Goal: Task Accomplishment & Management: Use online tool/utility

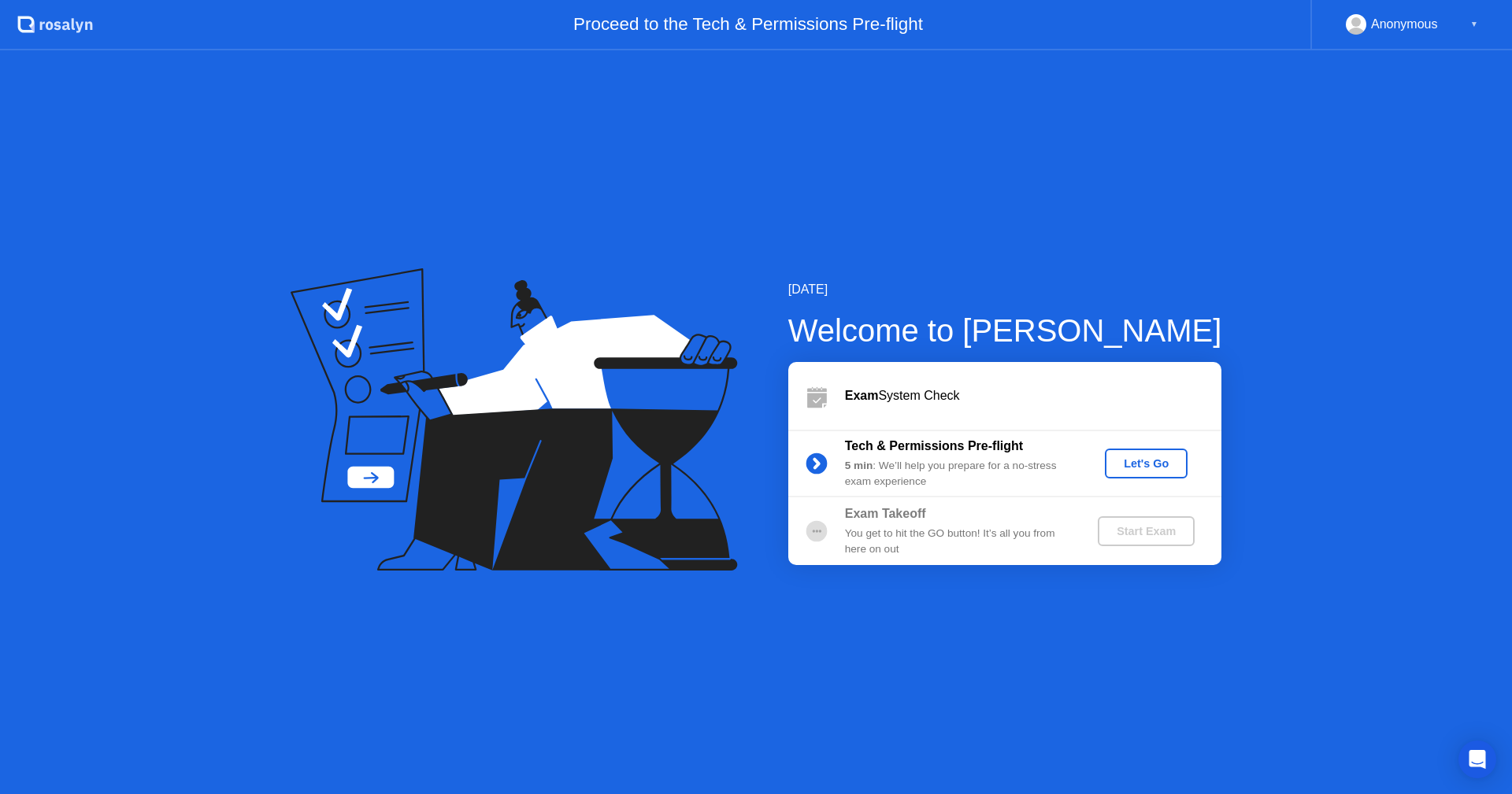
click at [1154, 463] on div "Let's Go" at bounding box center [1145, 463] width 70 height 12
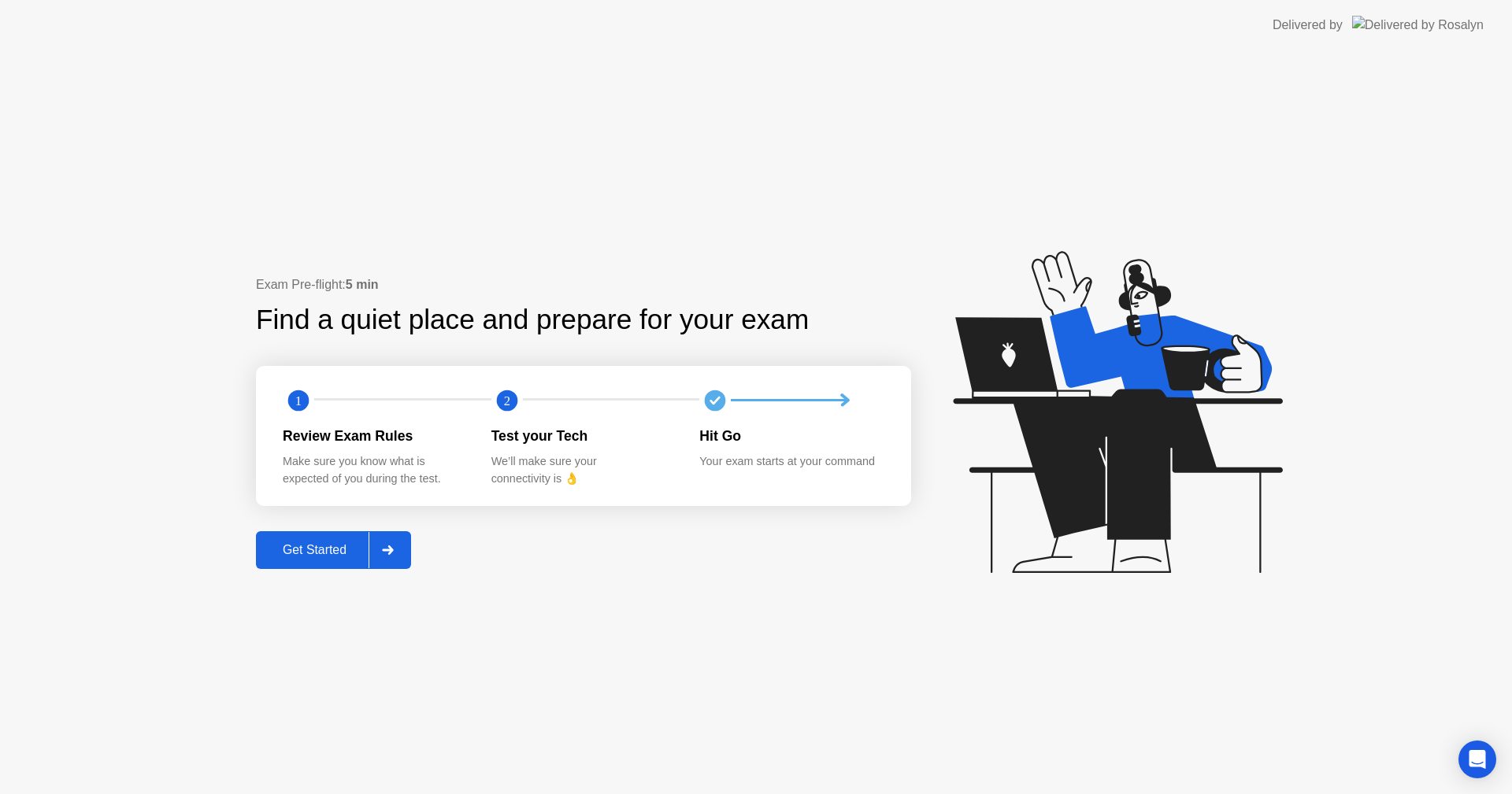
click at [318, 545] on div "Get Started" at bounding box center [314, 550] width 108 height 14
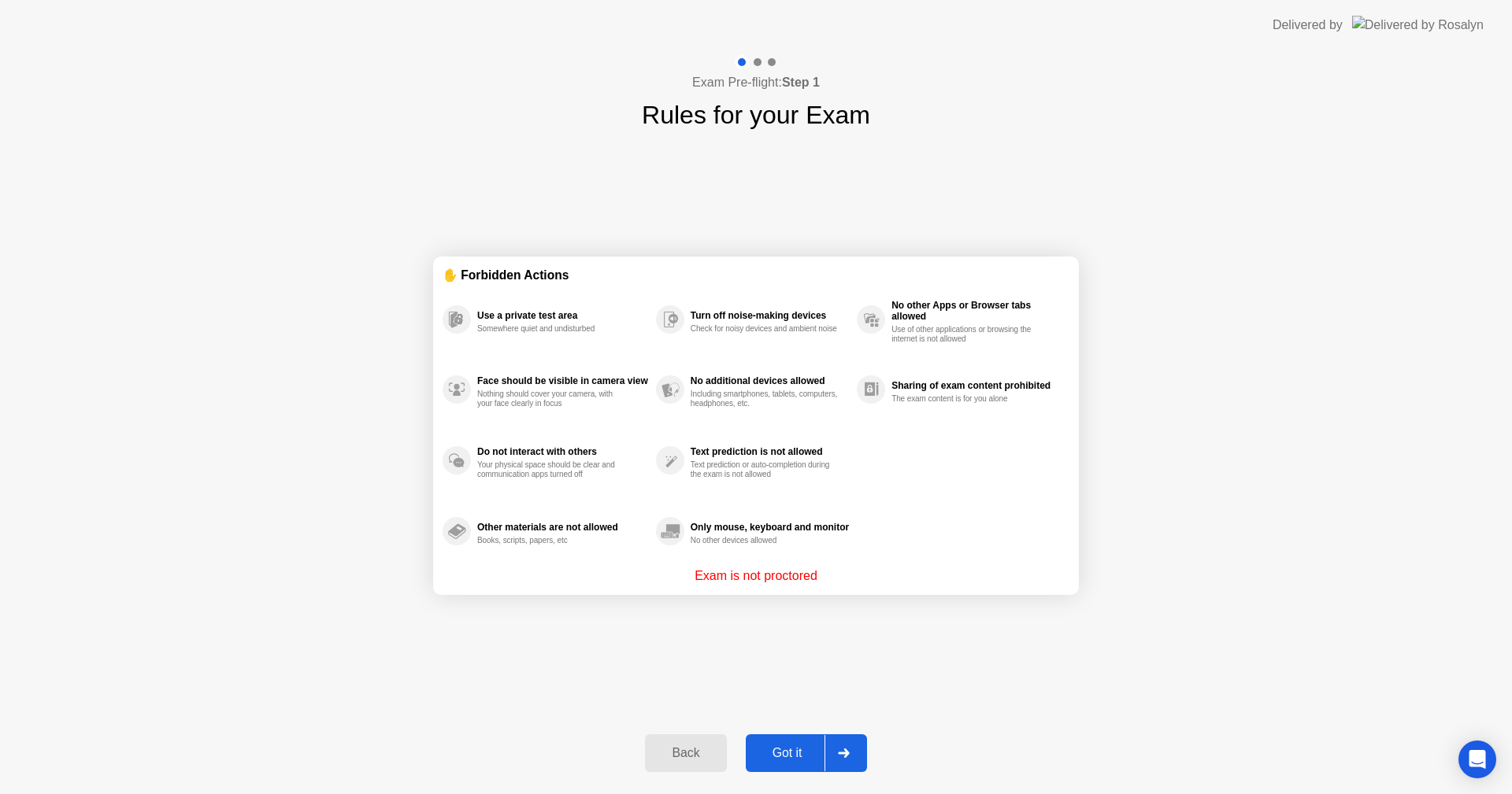
click at [799, 758] on div "Got it" at bounding box center [787, 753] width 74 height 14
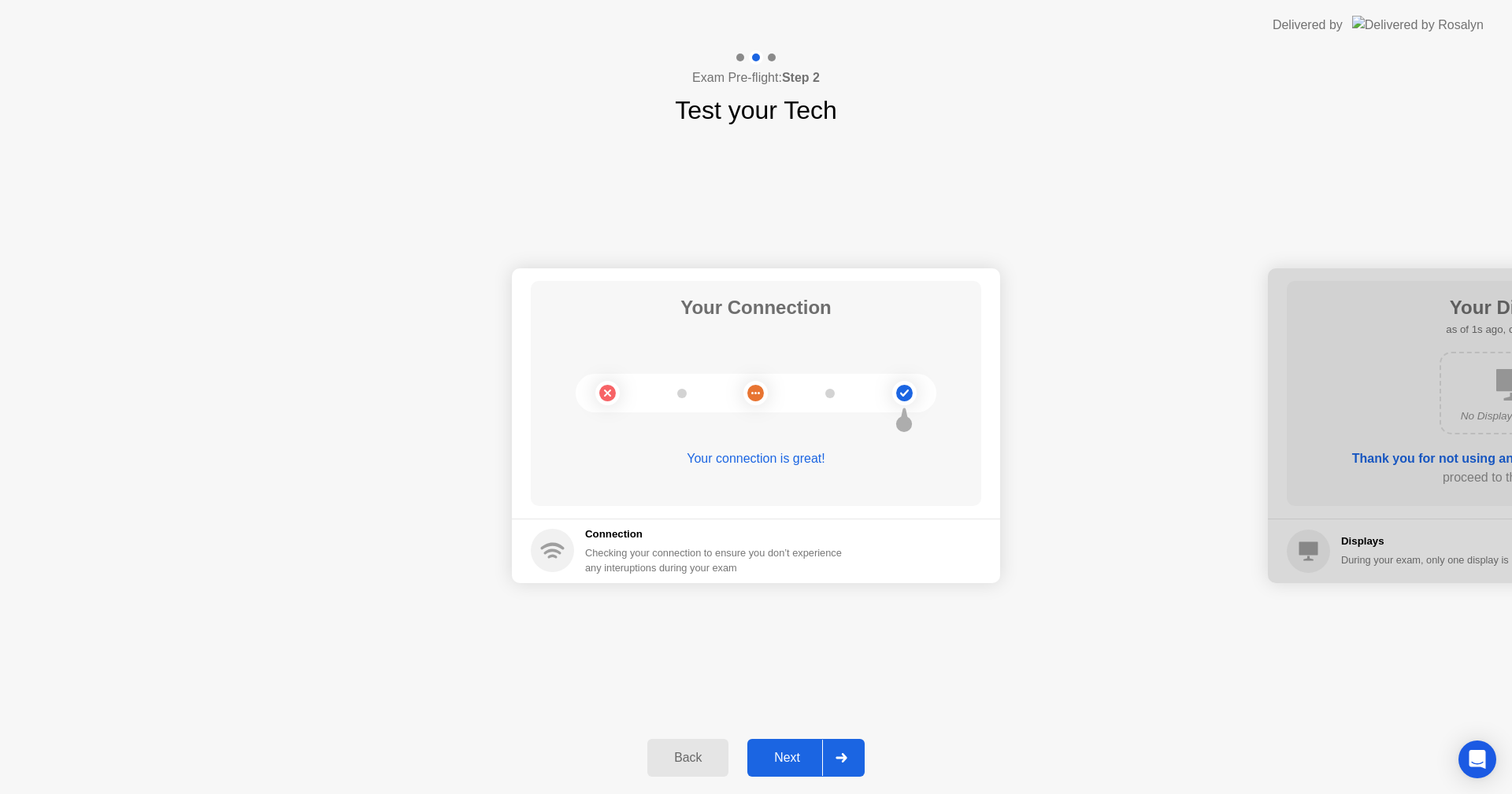
click at [785, 745] on button "Next" at bounding box center [806, 758] width 117 height 37
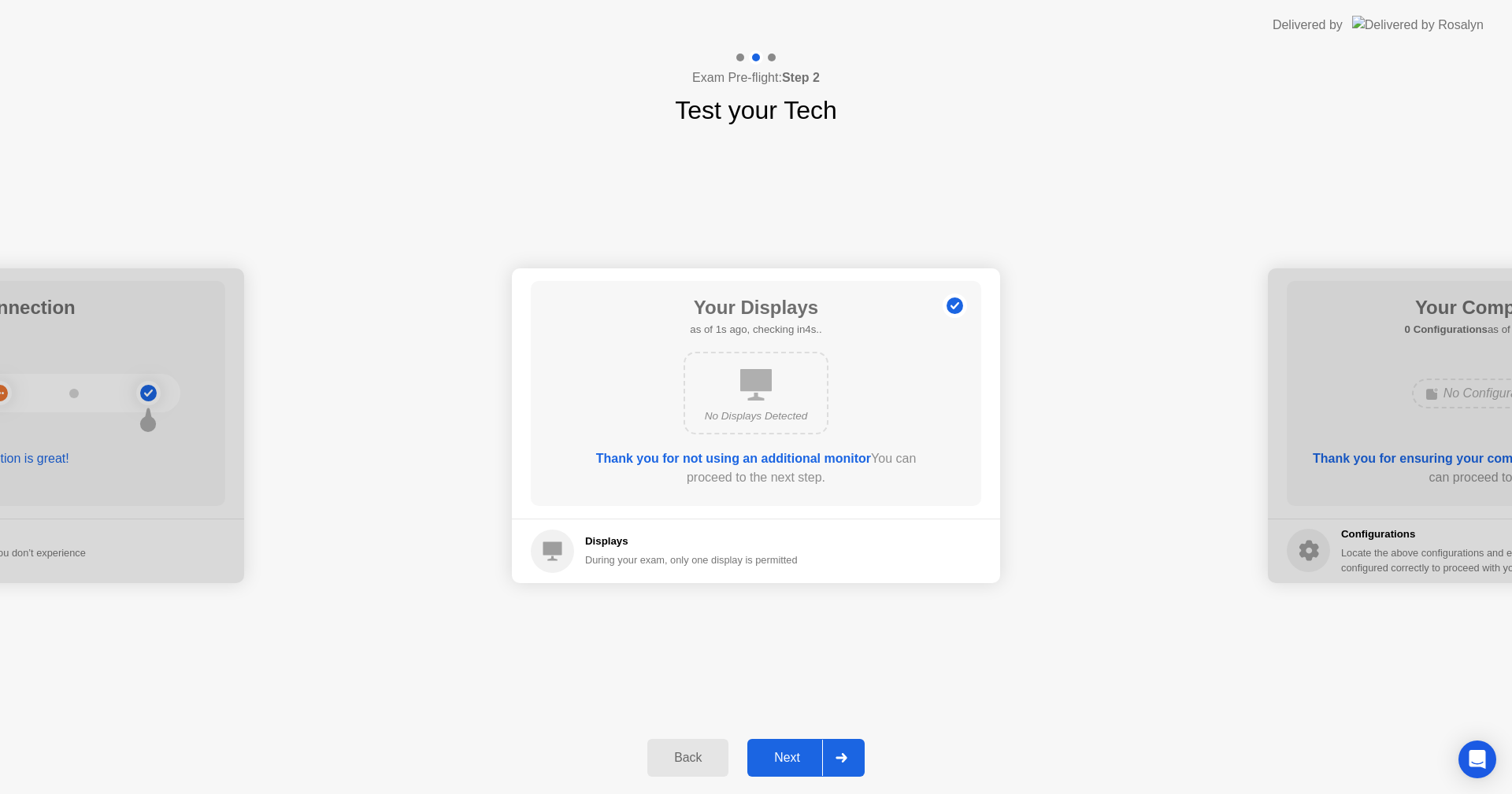
click at [785, 752] on div "Next" at bounding box center [787, 758] width 70 height 14
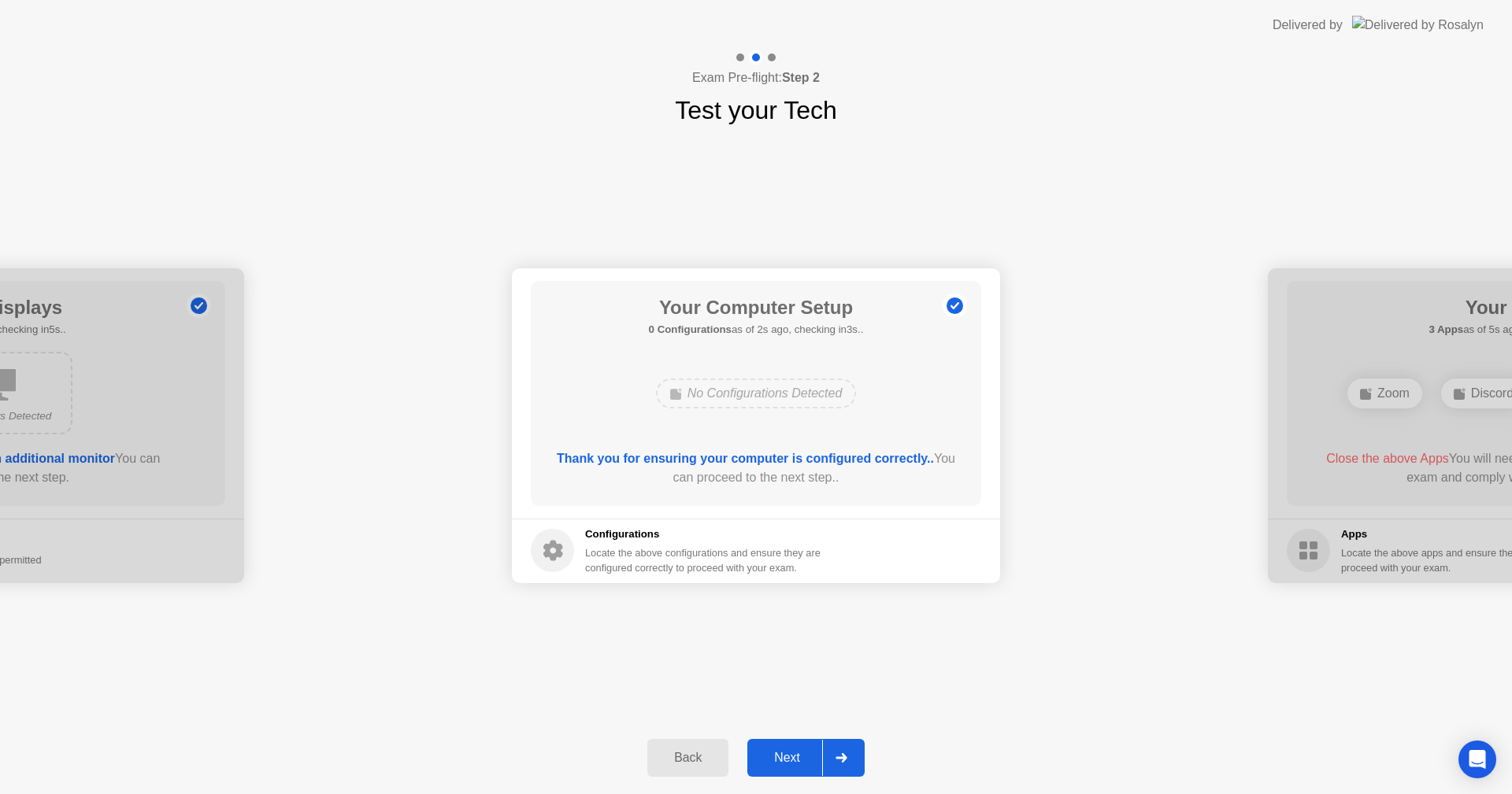
click at [778, 757] on div "Next" at bounding box center [787, 758] width 70 height 14
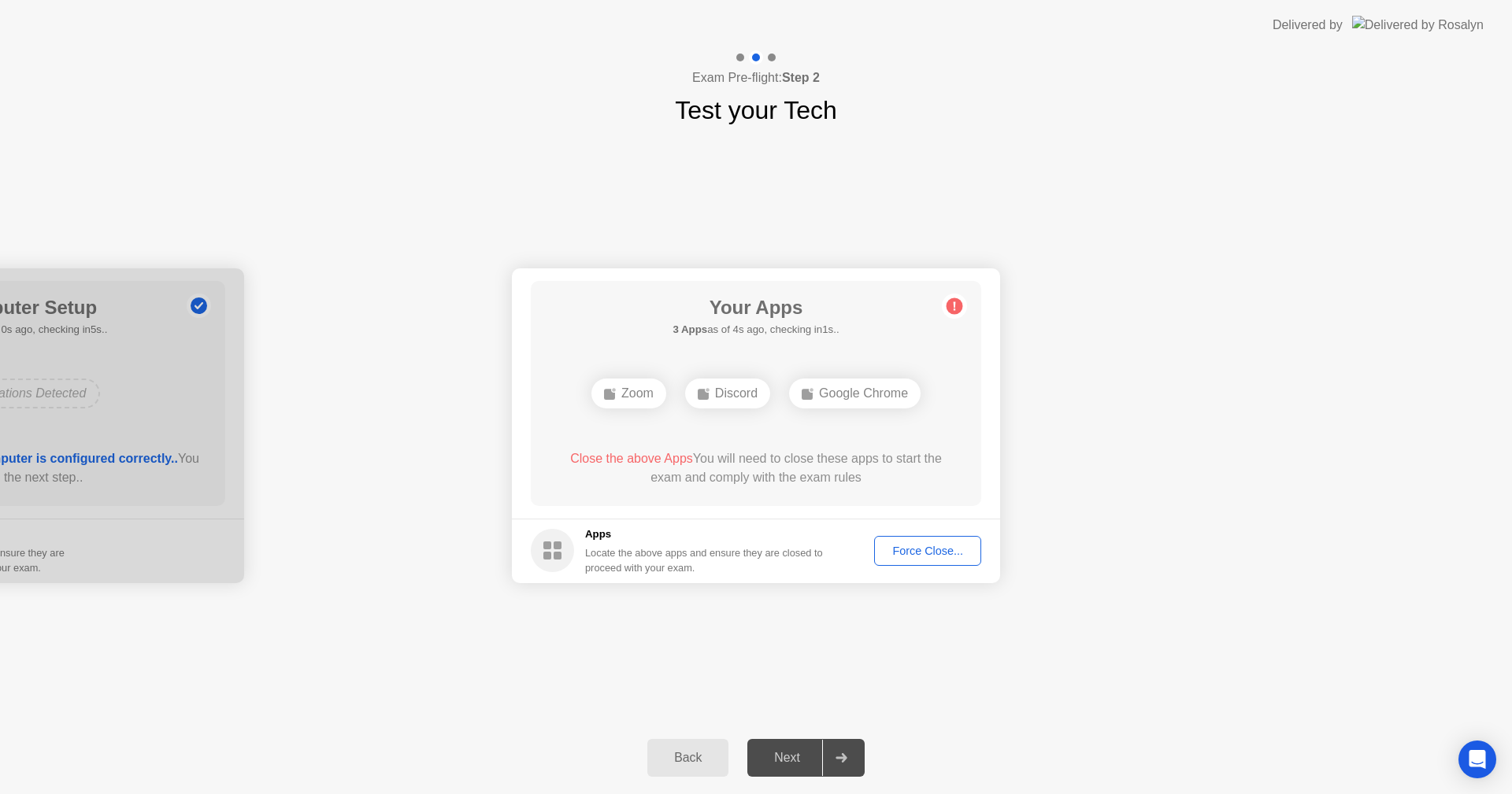
click at [927, 550] on div "Force Close..." at bounding box center [927, 550] width 96 height 12
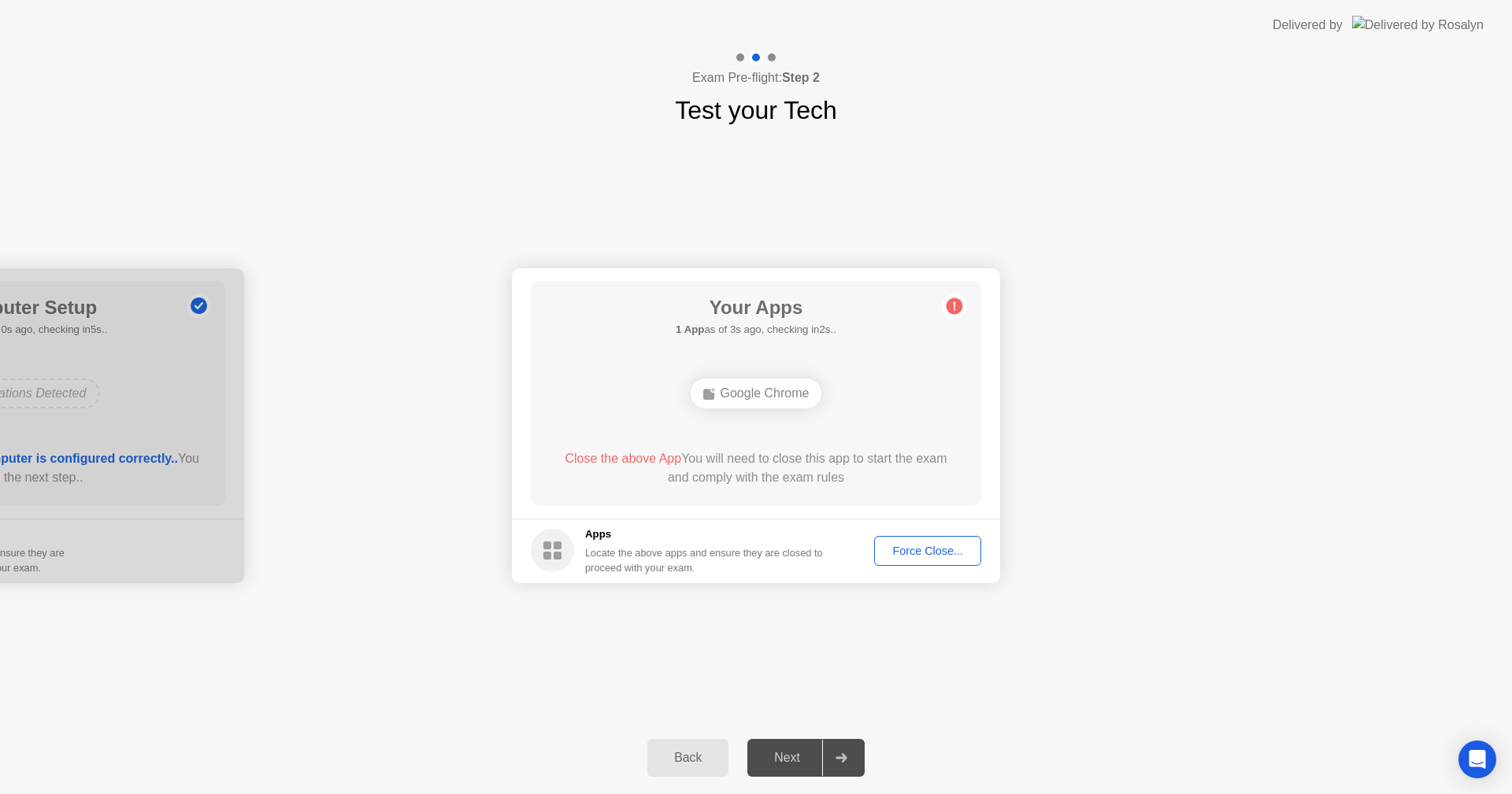
click at [1057, 663] on div "Your Connection Your connection is great! Connection Checking your connection t…" at bounding box center [756, 426] width 1512 height 593
click at [933, 554] on div "Force Close..." at bounding box center [927, 550] width 96 height 12
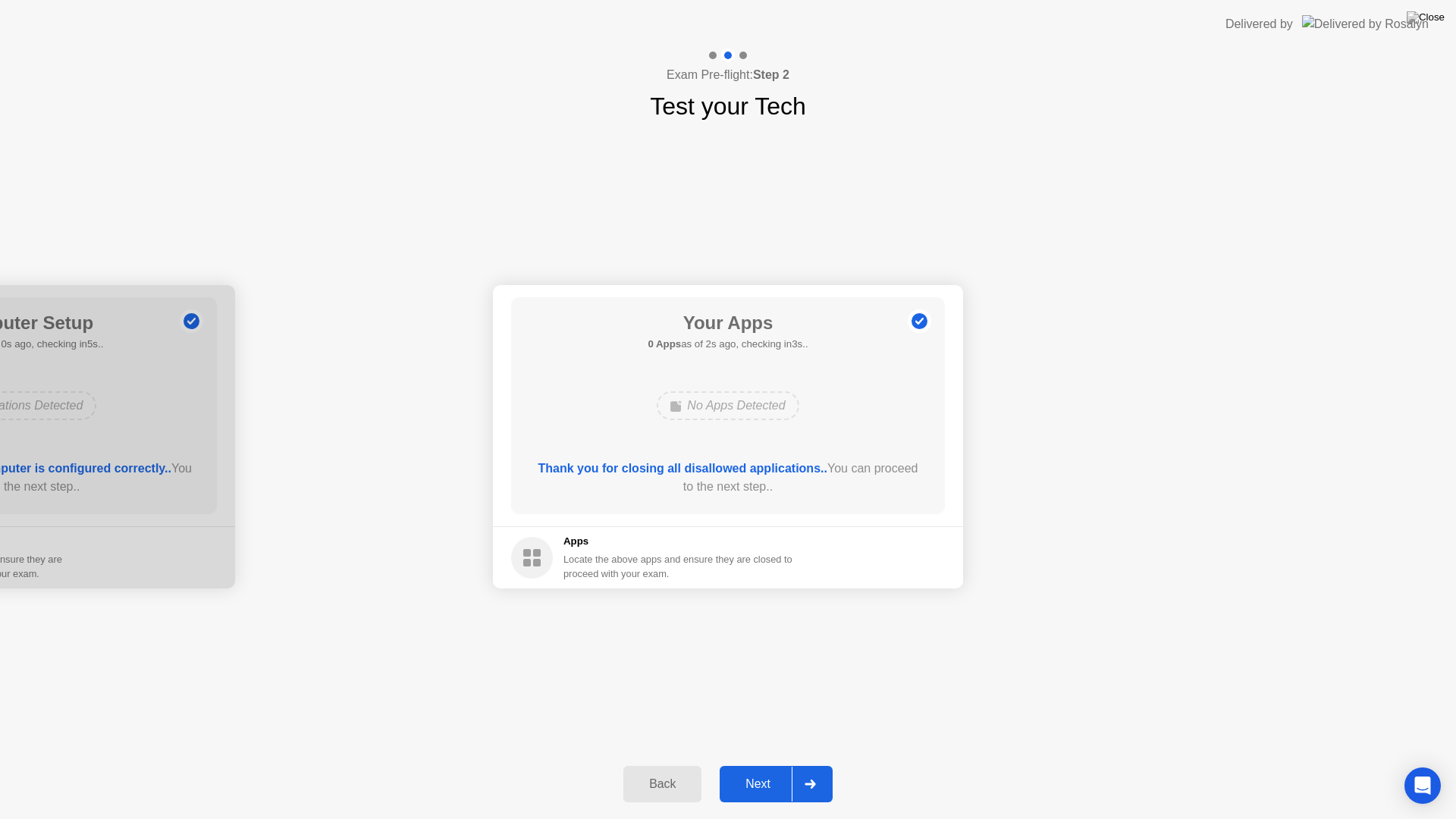
click at [760, 764] on div "Next" at bounding box center [758, 784] width 68 height 14
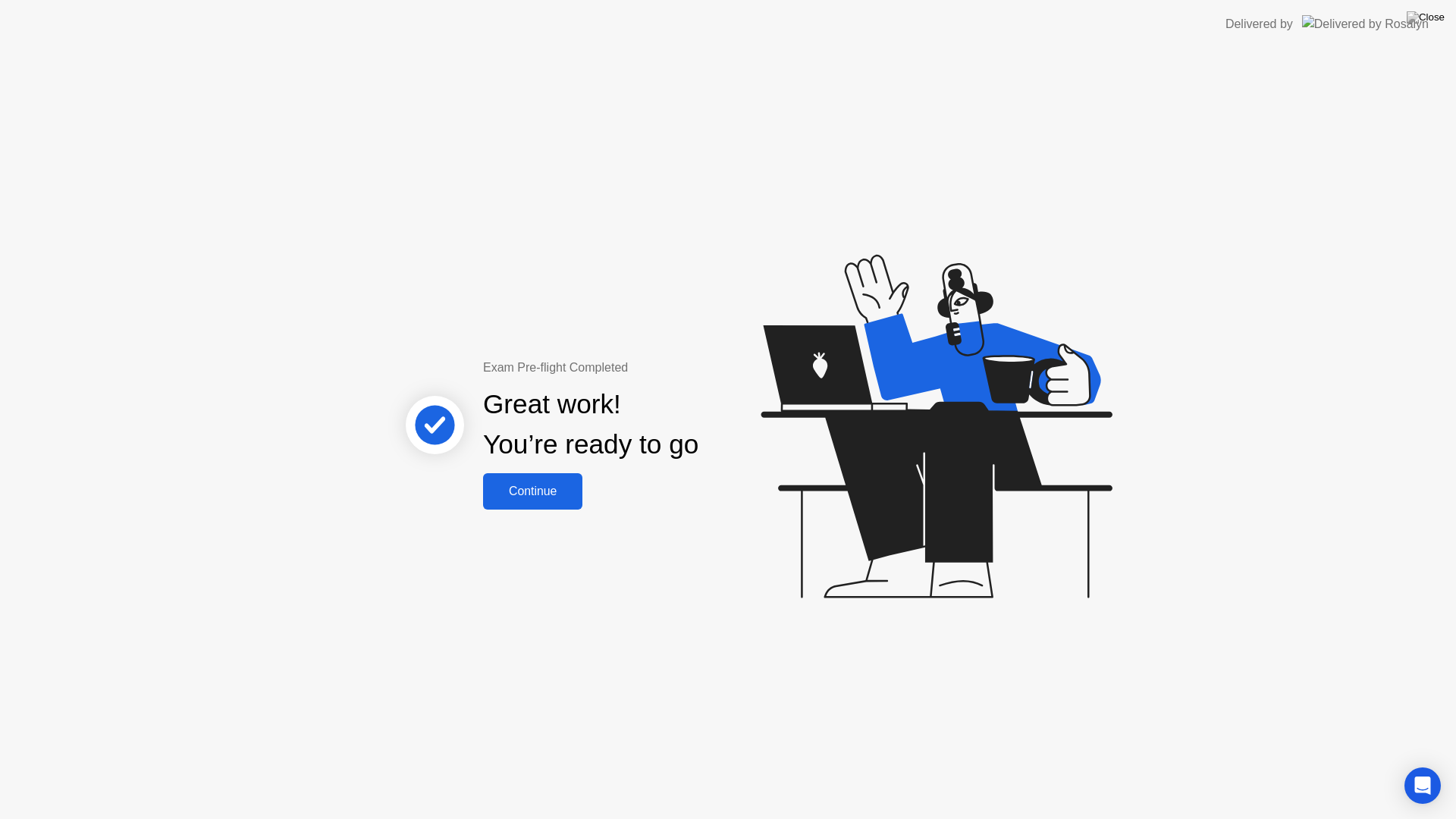
click at [529, 498] on div "Continue" at bounding box center [532, 491] width 90 height 14
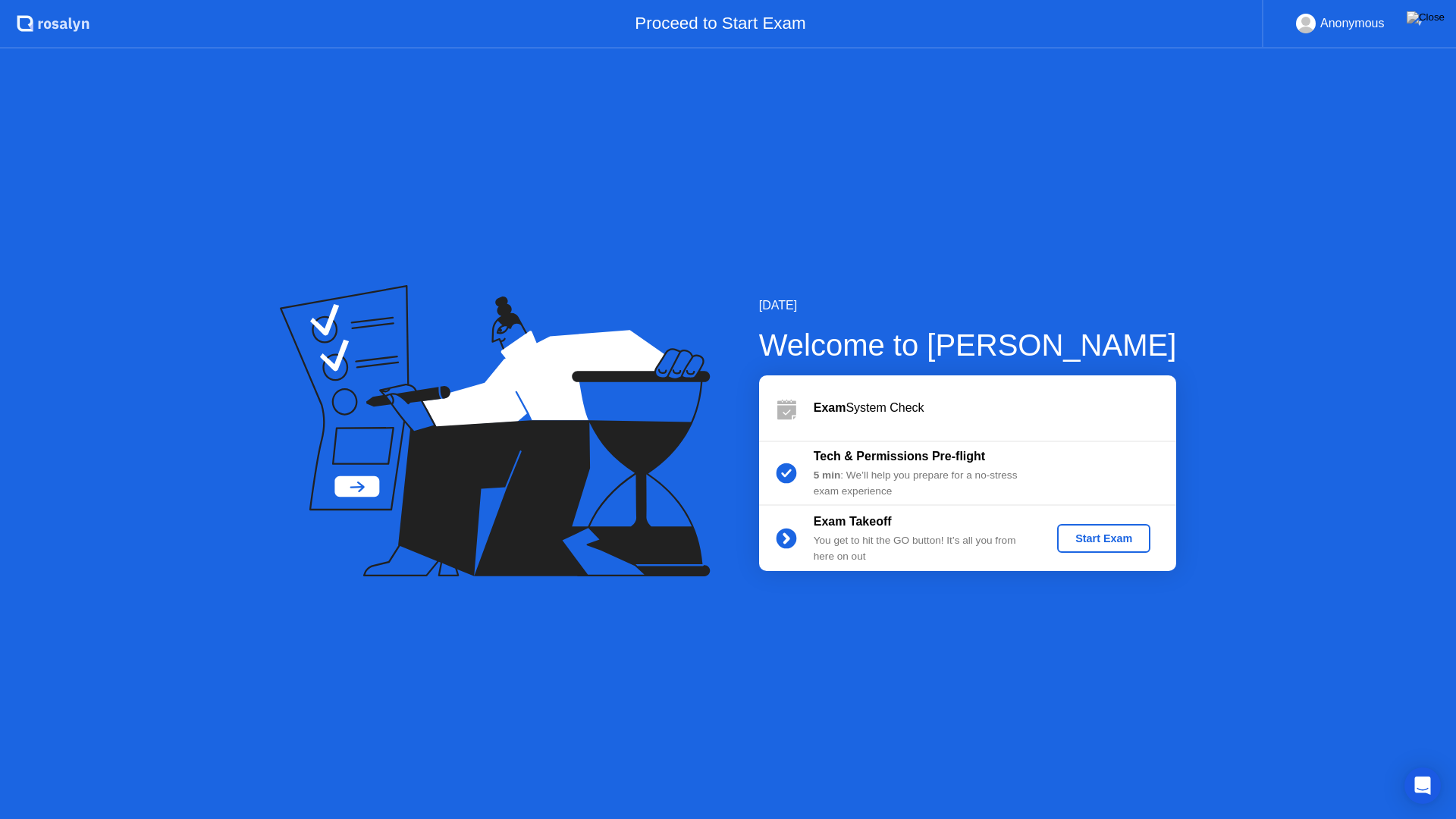
click at [1116, 540] on div "Start Exam" at bounding box center [1104, 538] width 81 height 12
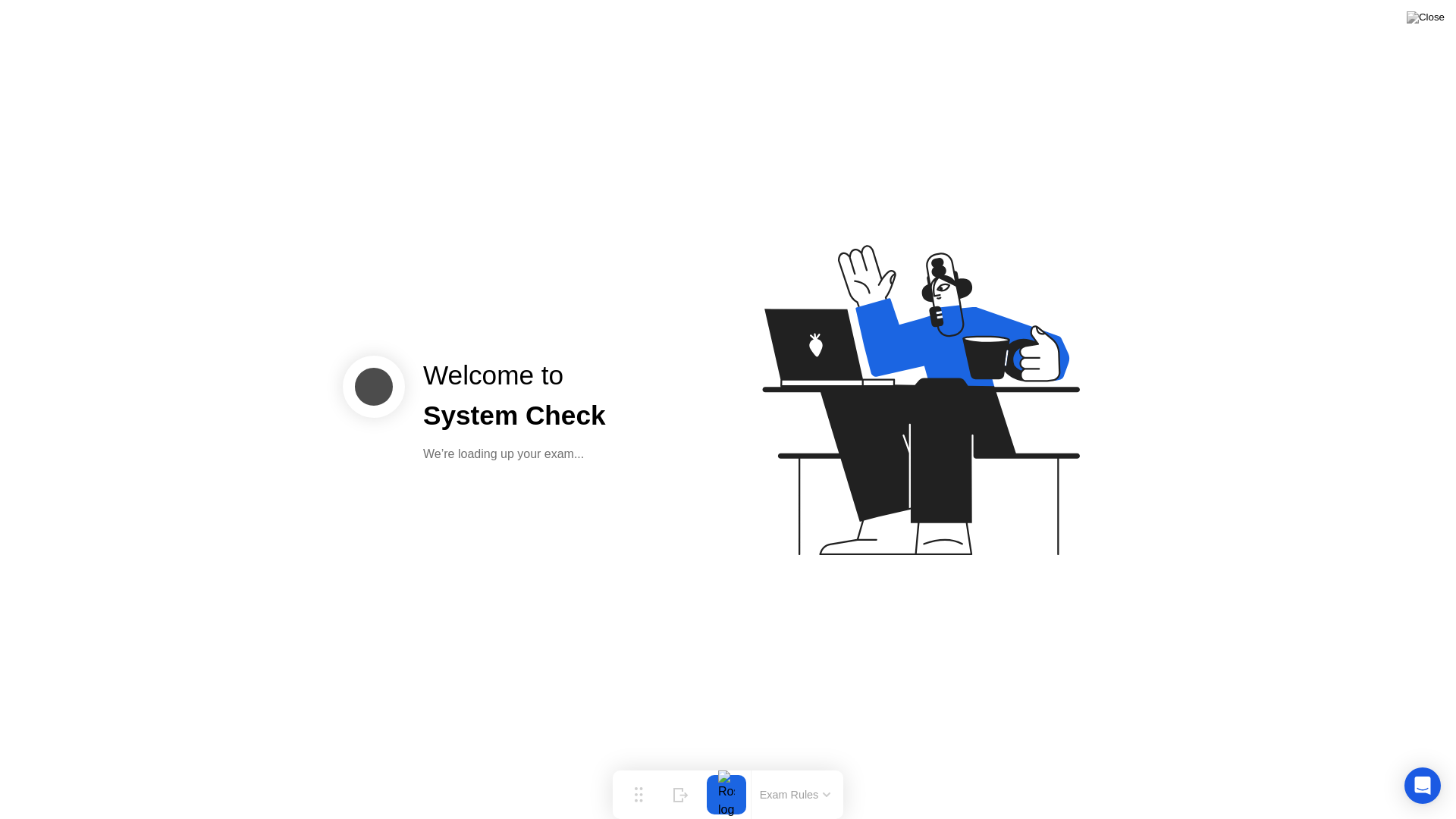
click at [656, 496] on div "Welcome to System Check We’re loading up your exam..." at bounding box center [728, 409] width 1456 height 819
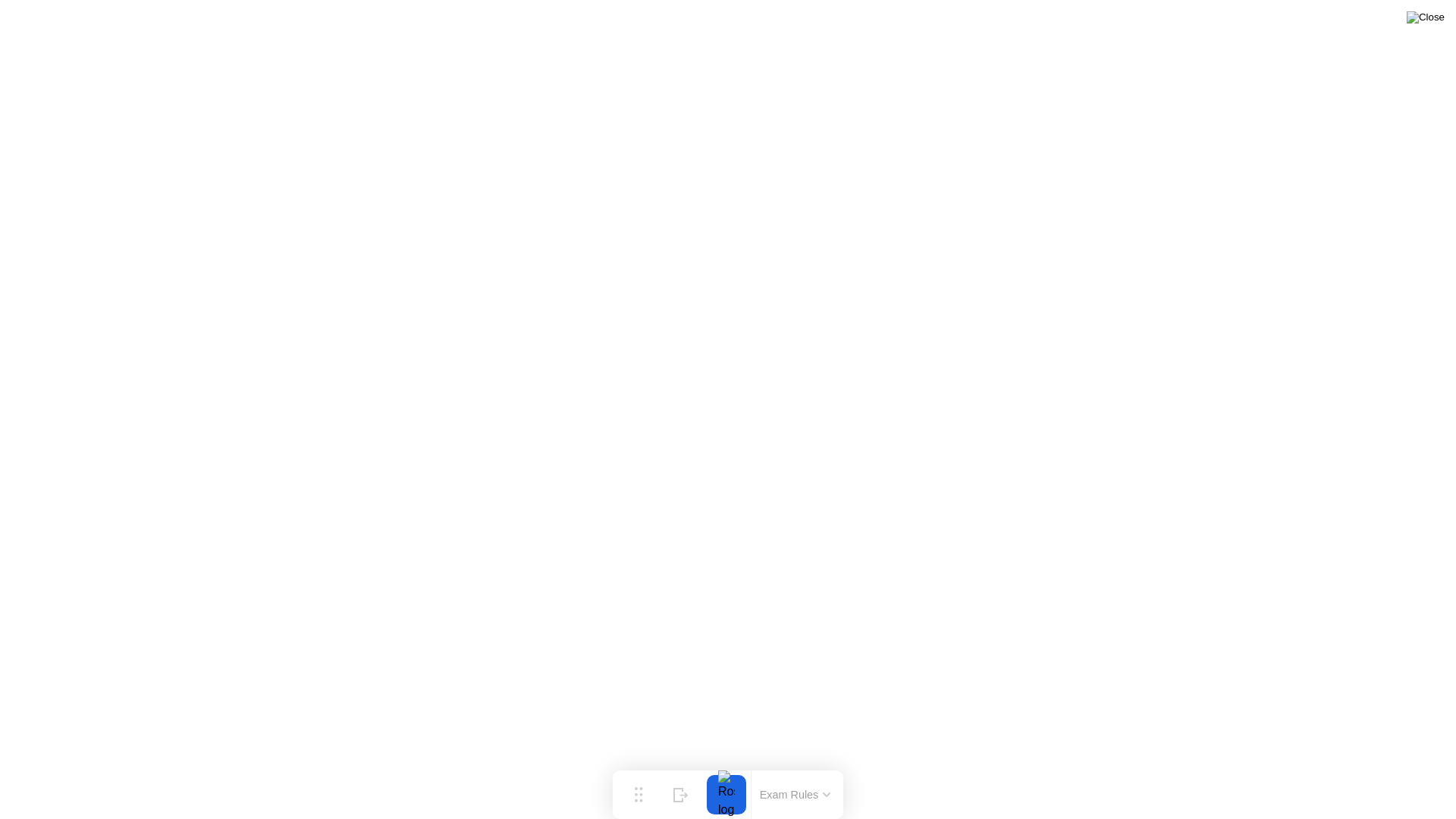
click at [1434, 20] on img at bounding box center [1425, 17] width 38 height 12
click at [727, 764] on div at bounding box center [725, 795] width 32 height 40
click at [1433, 23] on img at bounding box center [1425, 17] width 38 height 12
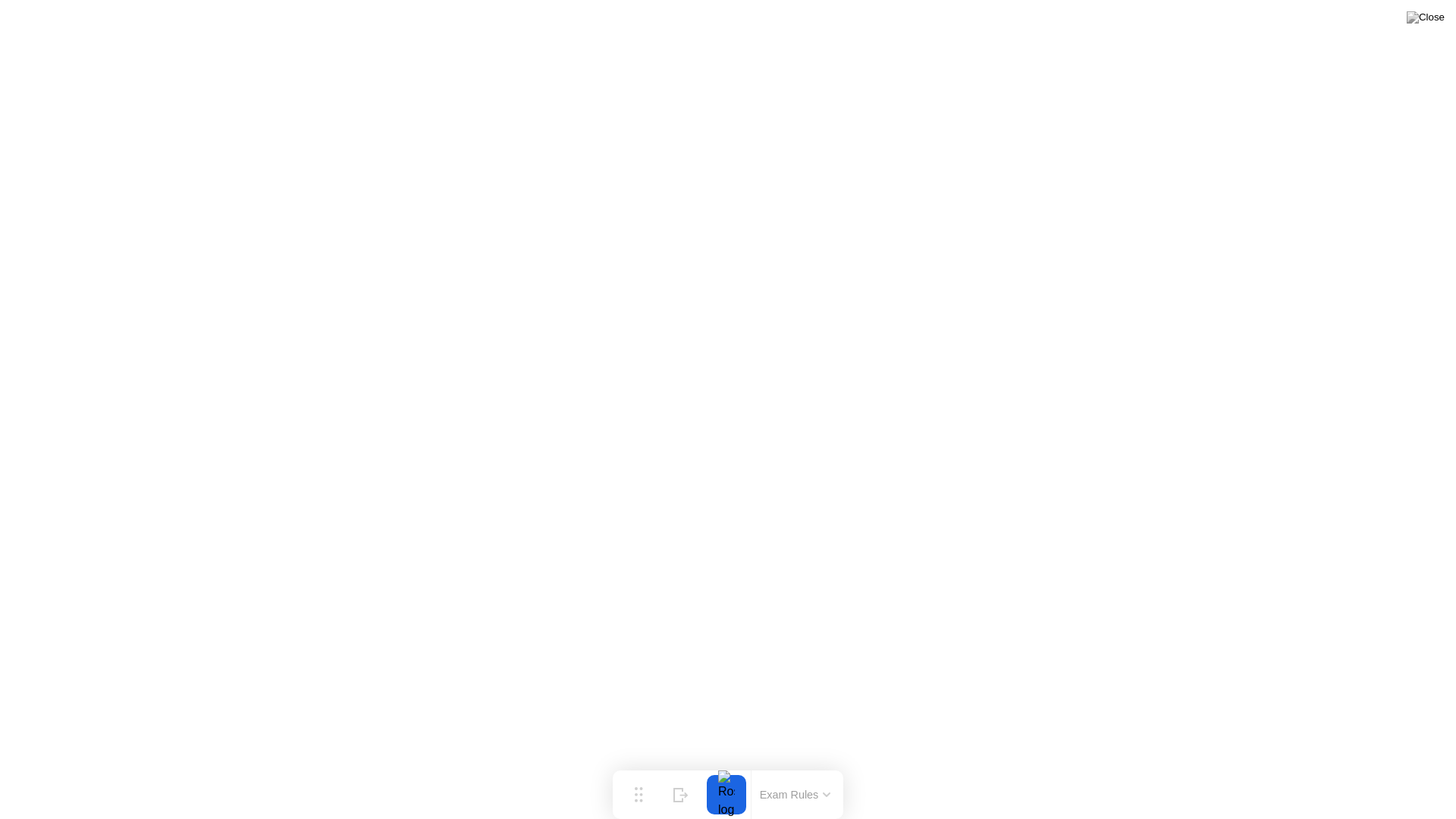
click at [730, 764] on div at bounding box center [725, 795] width 32 height 40
click at [779, 764] on button "Exam Rules" at bounding box center [795, 794] width 80 height 14
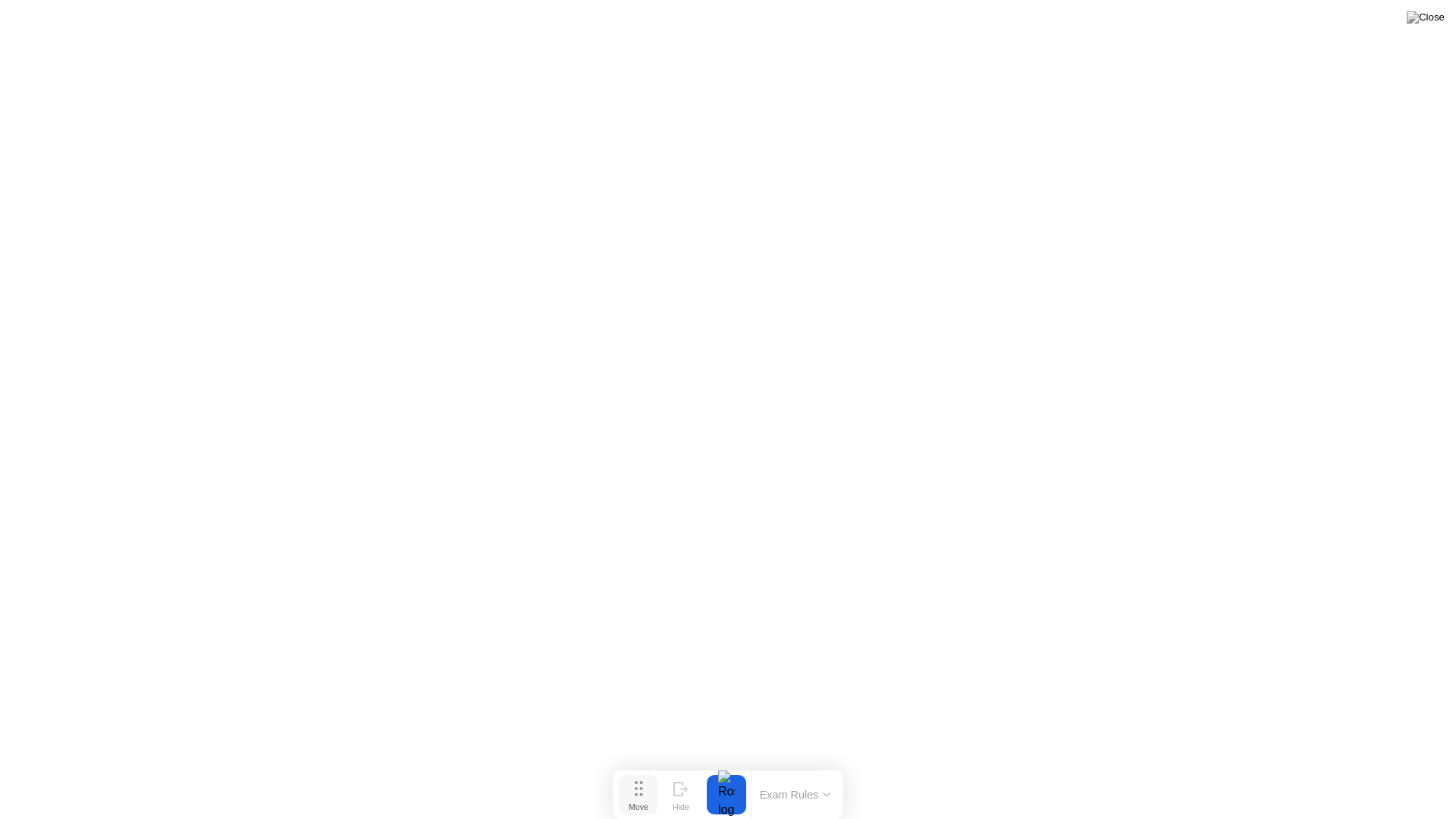
click at [643, 764] on button "Move" at bounding box center [639, 795] width 40 height 40
drag, startPoint x: 628, startPoint y: 799, endPoint x: 679, endPoint y: 0, distance: 800.6
click at [679, 0] on div "Move Hide Exam Rules" at bounding box center [769, 24] width 231 height 49
drag, startPoint x: 687, startPoint y: 18, endPoint x: 667, endPoint y: 7, distance: 22.8
click at [667, 7] on button "Move" at bounding box center [670, 24] width 40 height 40
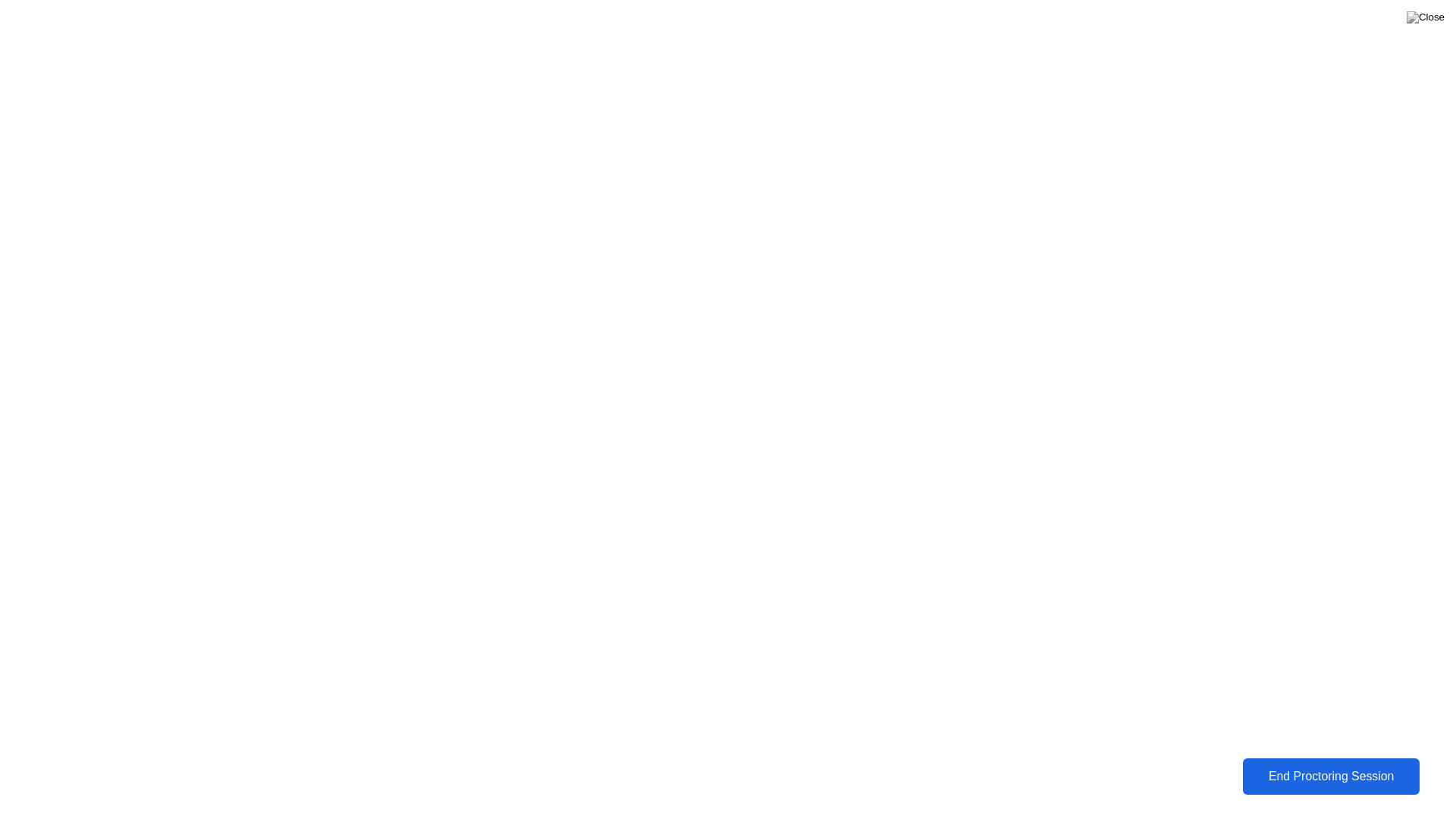
click at [1297, 764] on div "End Proctoring Session" at bounding box center [1331, 776] width 182 height 15
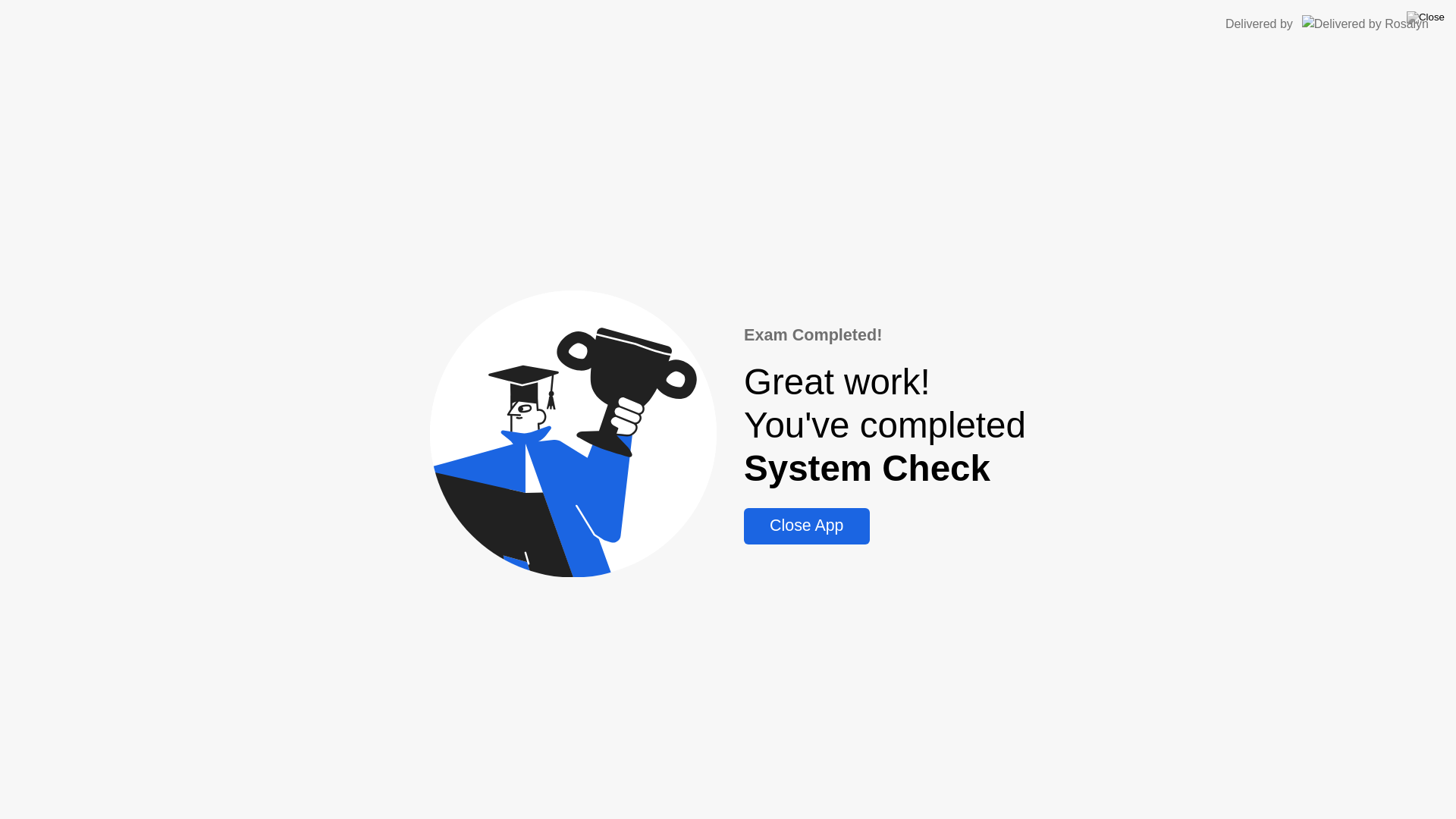
click at [811, 530] on div "Close App" at bounding box center [806, 525] width 116 height 19
